Goal: Information Seeking & Learning: Learn about a topic

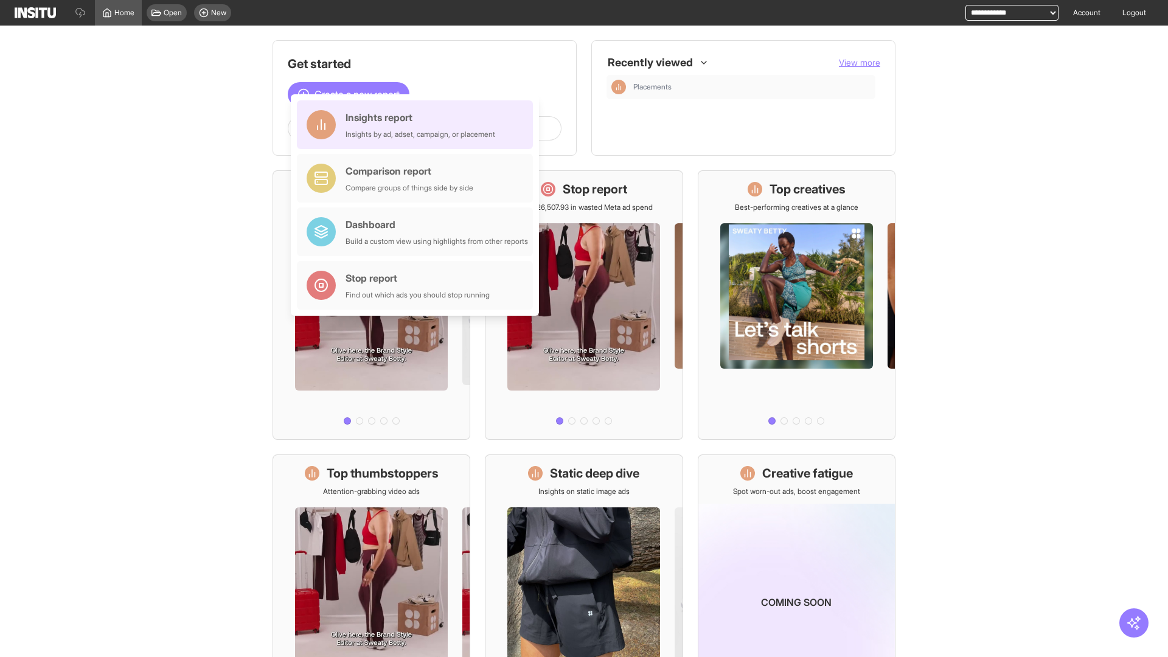
click at [418, 125] on div "Insights report Insights by ad, adset, campaign, or placement" at bounding box center [421, 124] width 150 height 29
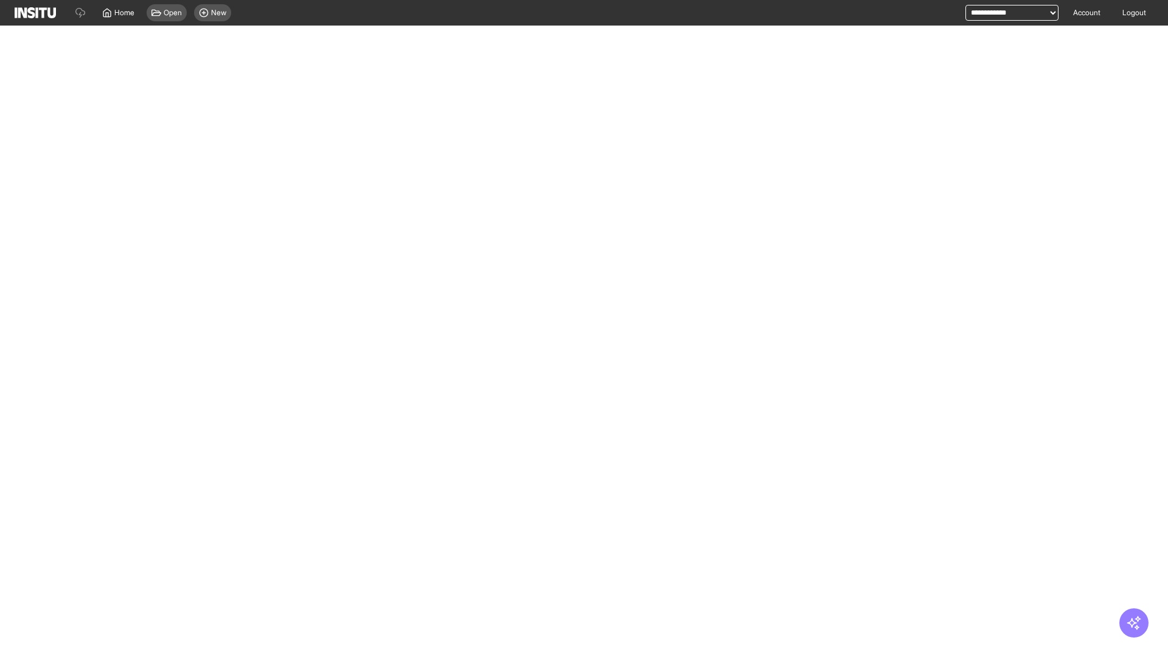
select select "**"
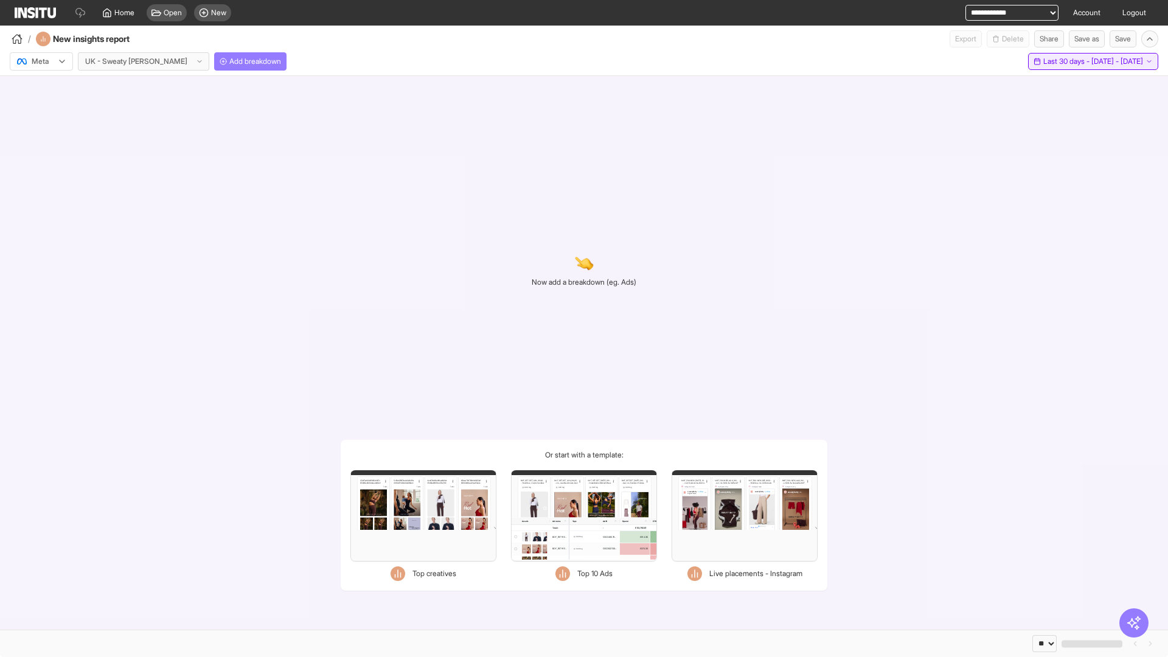
click at [1069, 61] on span "Last 30 days - [DATE] - [DATE]" at bounding box center [1093, 62] width 100 height 10
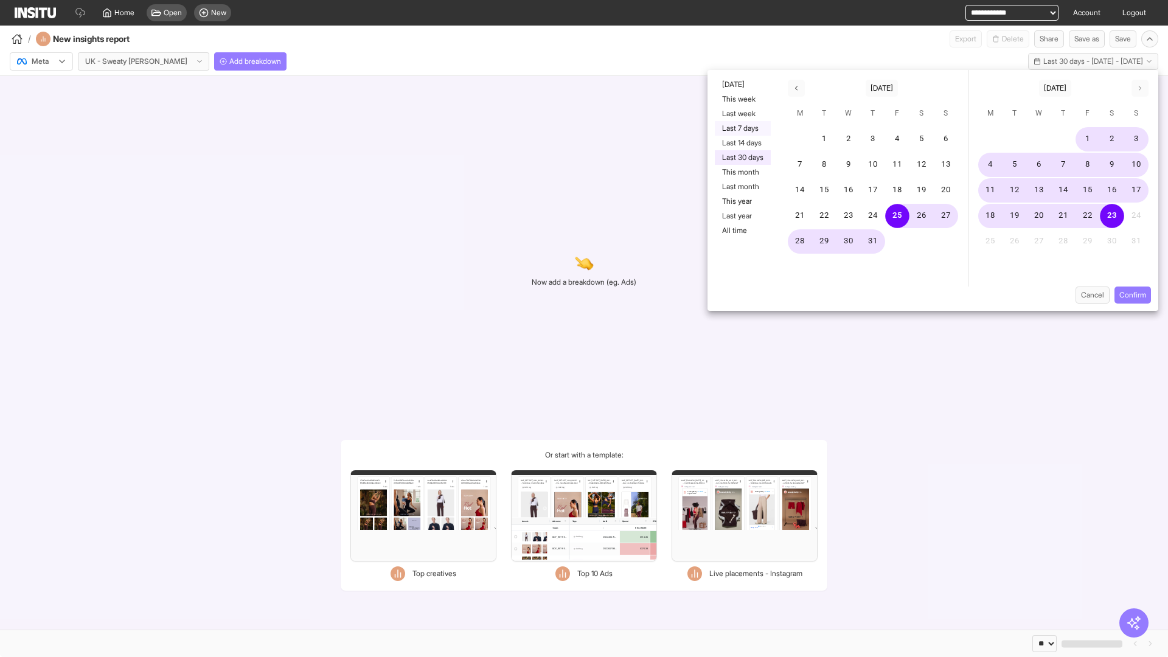
click at [742, 128] on button "Last 7 days" at bounding box center [743, 128] width 56 height 15
